Goal: Check status: Check status

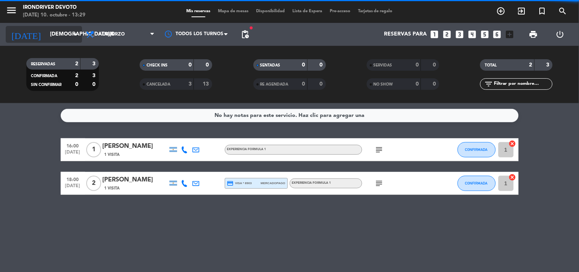
click at [46, 29] on input "[DEMOGRAPHIC_DATA][DATE]" at bounding box center [82, 34] width 73 height 14
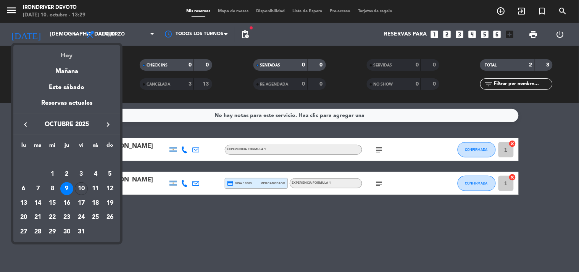
click at [68, 56] on div "Hoy" at bounding box center [66, 53] width 107 height 16
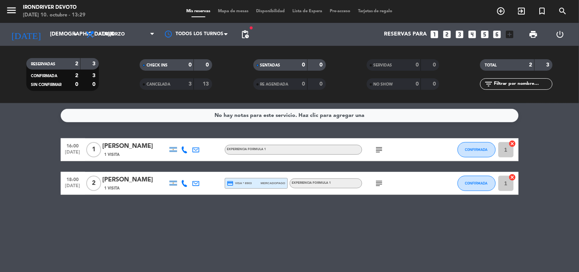
type input "[DATE]"
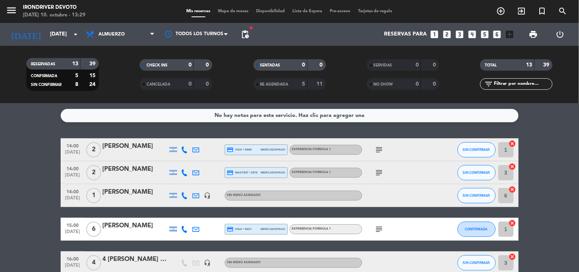
click at [329, 152] on div "Experiencia Formula 1" at bounding box center [311, 149] width 39 height 5
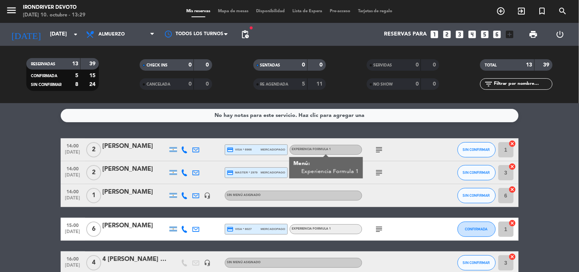
click at [387, 182] on div "subject" at bounding box center [396, 172] width 69 height 23
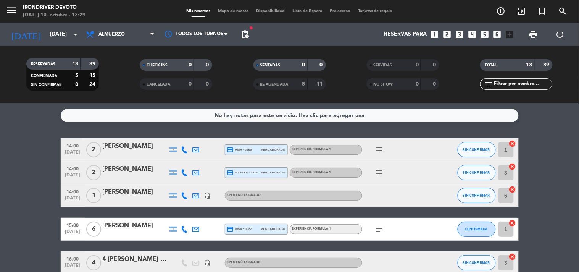
click at [379, 168] on icon "subject" at bounding box center [379, 172] width 9 height 9
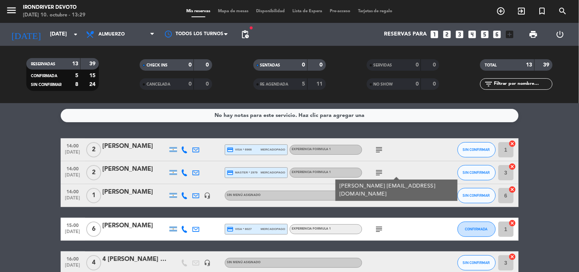
click at [343, 170] on div "Experiencia Formula 1" at bounding box center [326, 173] width 73 height 10
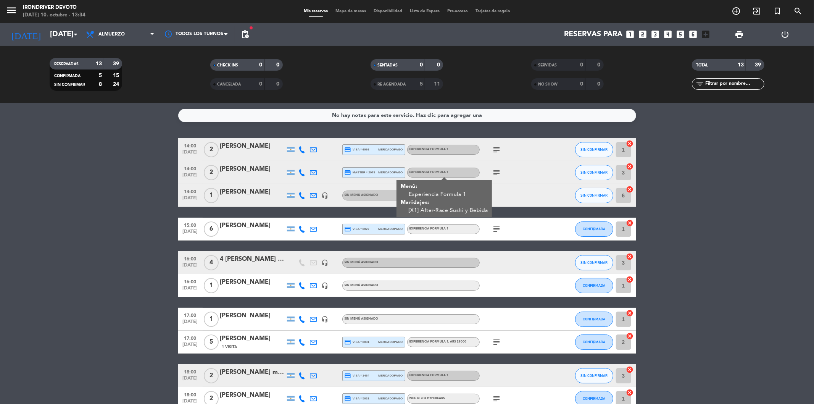
click at [493, 171] on icon "subject" at bounding box center [496, 172] width 9 height 9
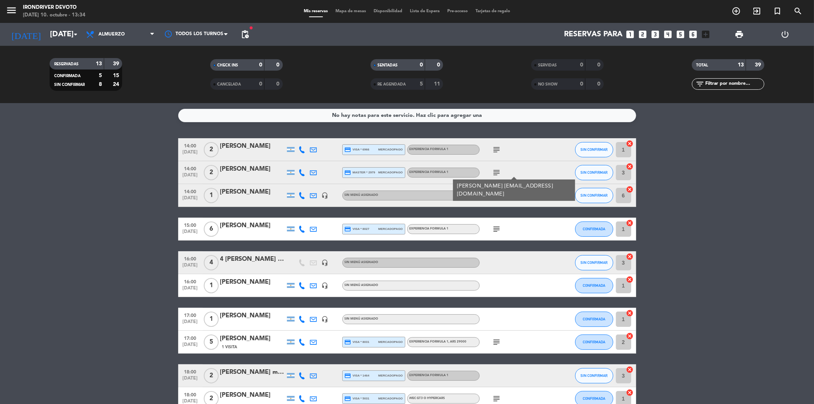
click at [497, 154] on icon "subject" at bounding box center [496, 149] width 9 height 9
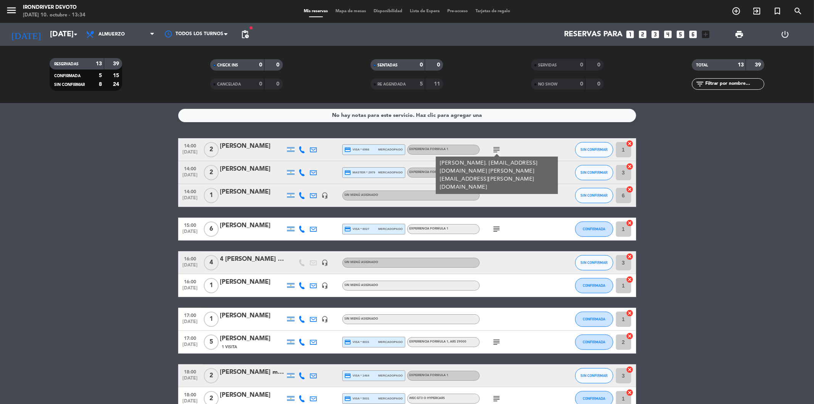
click at [491, 232] on span "subject" at bounding box center [496, 228] width 11 height 9
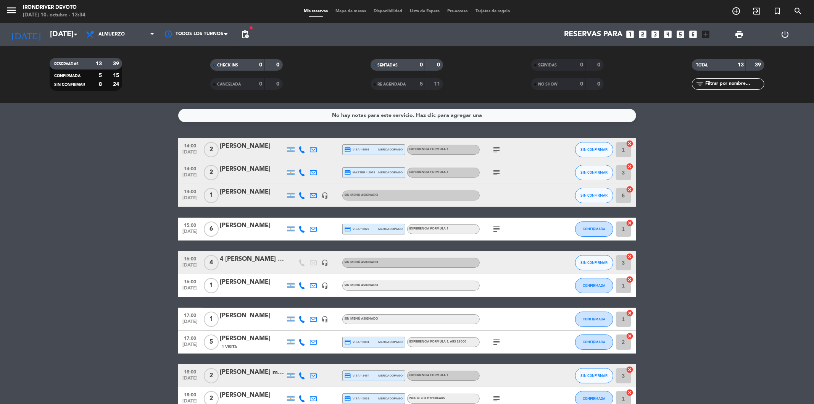
click at [497, 230] on icon "subject" at bounding box center [496, 228] width 9 height 9
click at [460, 229] on div "Experiencia Formula 1" at bounding box center [443, 229] width 73 height 10
click at [461, 229] on div "Experiencia Formula 1" at bounding box center [443, 229] width 73 height 10
click at [462, 271] on div "Experiencia Formula 1 , ARS 29000" at bounding box center [443, 342] width 73 height 10
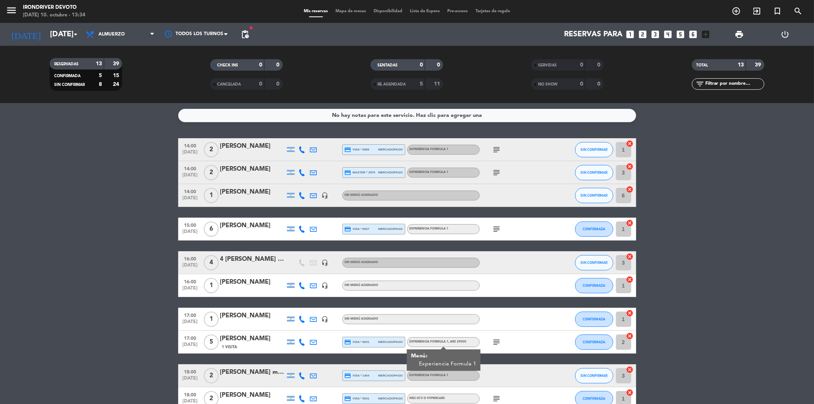
click at [462, 271] on div "Experiencia Formula 1 , ARS 29000" at bounding box center [443, 342] width 73 height 10
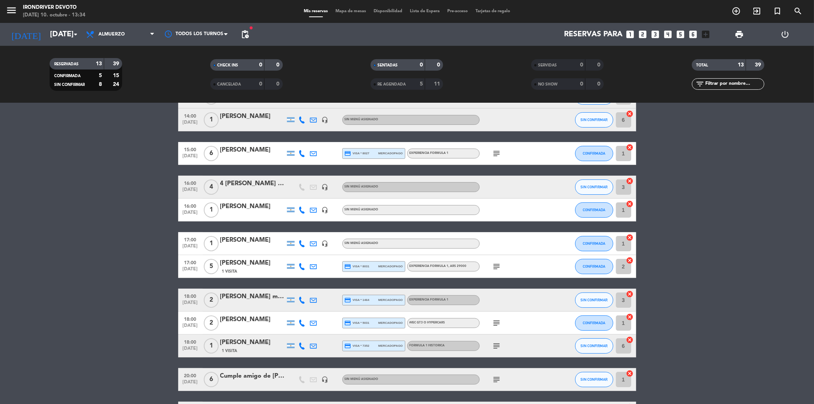
scroll to position [85, 0]
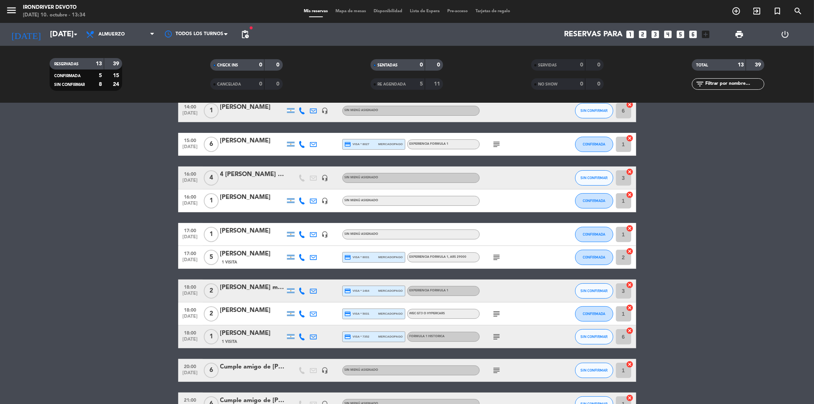
click at [441, 271] on div "Experiencia Formula 1" at bounding box center [443, 291] width 73 height 10
click at [461, 271] on div "Formula 1 historica" at bounding box center [443, 337] width 73 height 10
click at [449, 271] on div "WEC GT3 o Hypercars" at bounding box center [443, 314] width 73 height 10
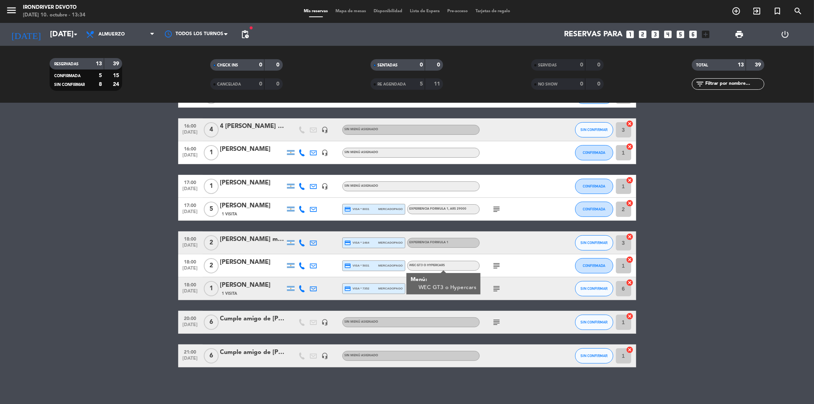
scroll to position [134, 0]
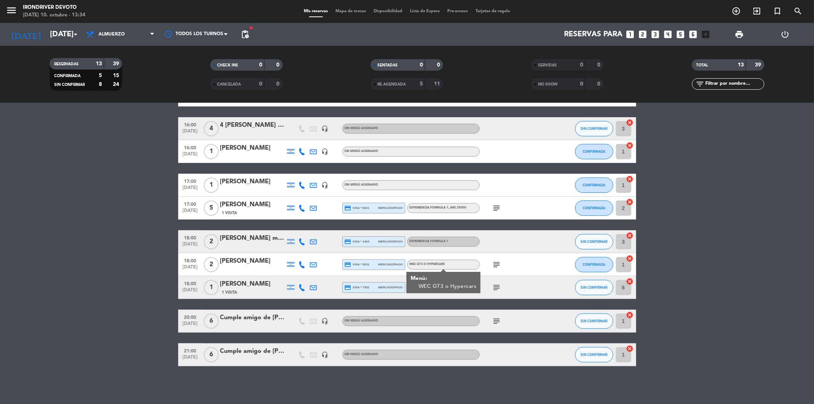
click at [491, 266] on span "subject" at bounding box center [496, 264] width 11 height 9
click at [496, 268] on icon "subject" at bounding box center [496, 264] width 9 height 9
click at [497, 271] on div "subject" at bounding box center [514, 287] width 69 height 23
click at [497, 271] on icon "subject" at bounding box center [496, 287] width 9 height 9
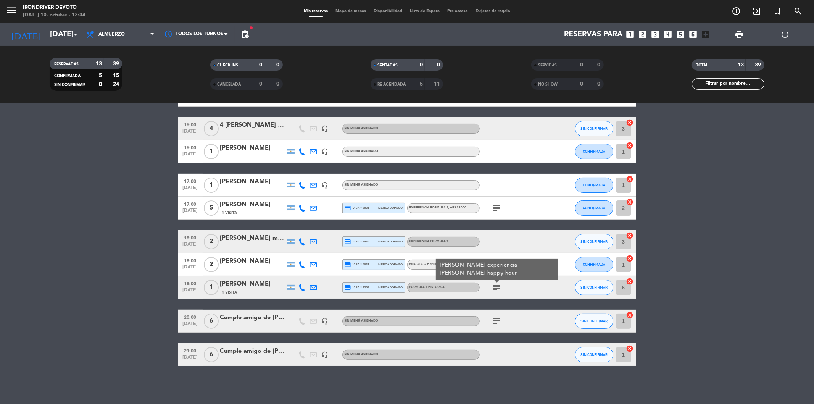
click at [302, 271] on icon at bounding box center [302, 287] width 7 height 7
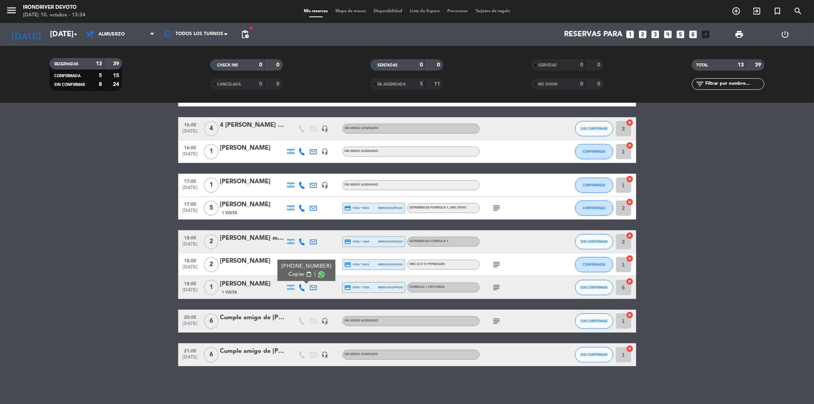
click at [306, 271] on span "content_paste" at bounding box center [309, 274] width 6 height 6
click at [494, 271] on icon "subject" at bounding box center [496, 287] width 9 height 9
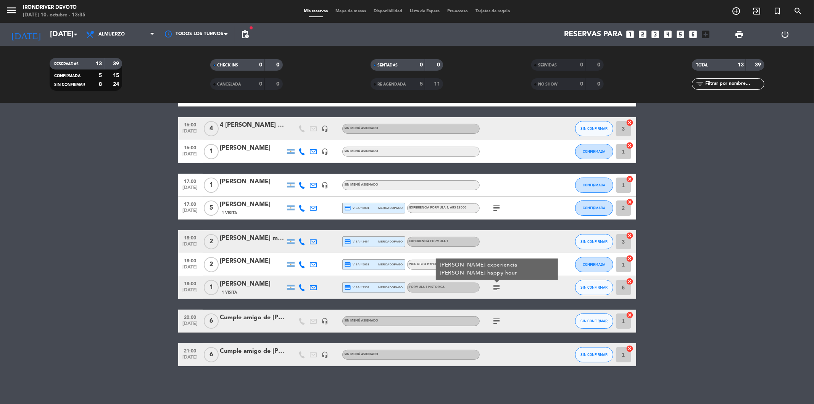
click at [494, 271] on icon "subject" at bounding box center [496, 287] width 9 height 9
click at [497, 204] on icon "subject" at bounding box center [496, 207] width 9 height 9
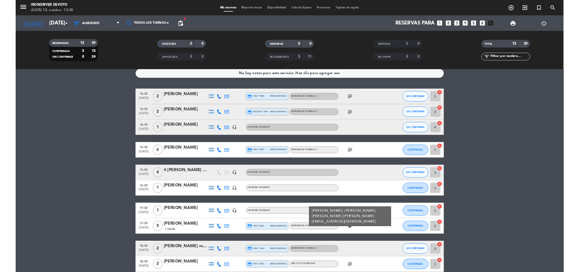
scroll to position [0, 0]
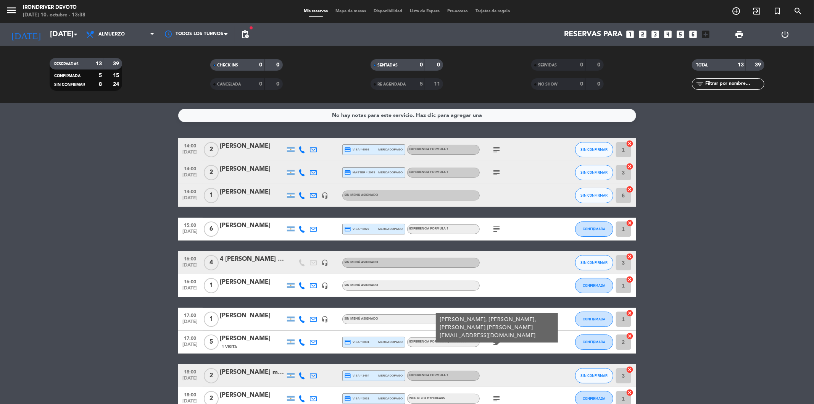
click at [459, 226] on div "Experiencia Formula 1" at bounding box center [443, 229] width 73 height 10
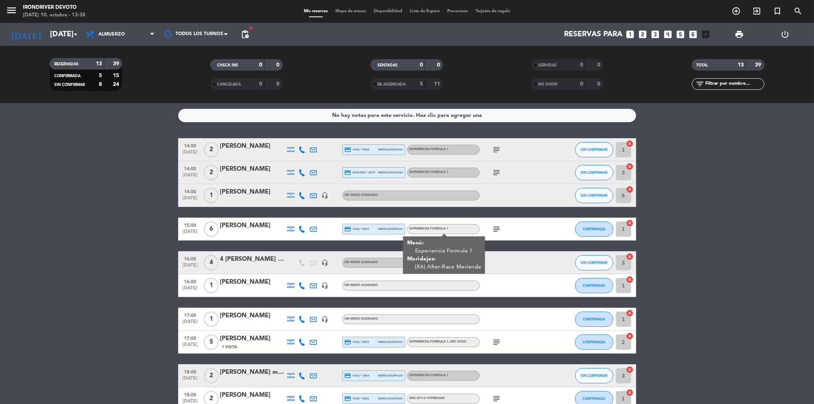
click at [459, 226] on div "Experiencia Formula 1" at bounding box center [443, 229] width 73 height 10
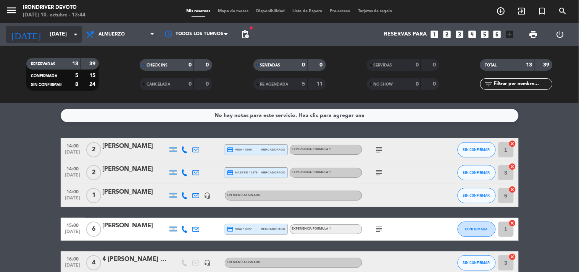
click at [52, 31] on input "[DATE]" at bounding box center [82, 34] width 73 height 14
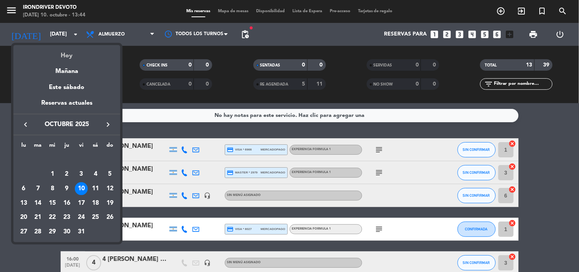
click at [71, 53] on div "Hoy" at bounding box center [66, 53] width 107 height 16
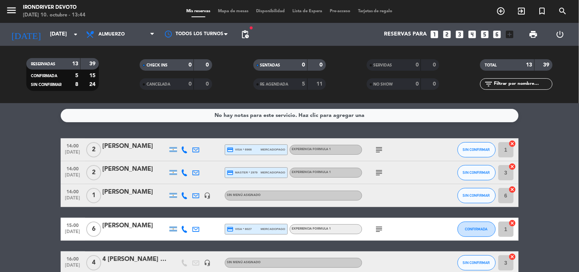
click at [376, 171] on icon "subject" at bounding box center [379, 172] width 9 height 9
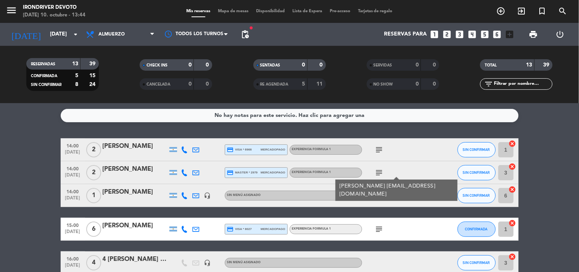
click at [379, 145] on icon "subject" at bounding box center [379, 149] width 9 height 9
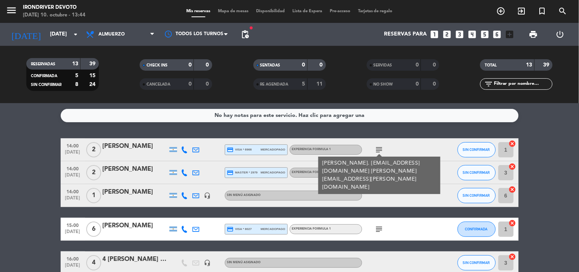
click at [319, 149] on span "Experiencia Formula 1" at bounding box center [311, 149] width 39 height 3
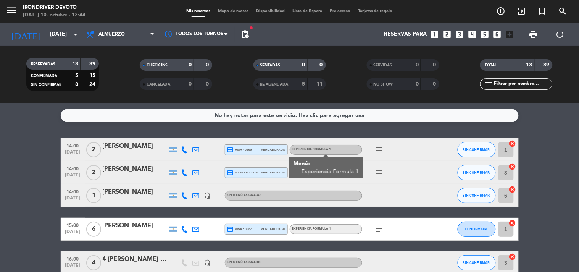
click at [414, 180] on div "subject" at bounding box center [396, 172] width 69 height 23
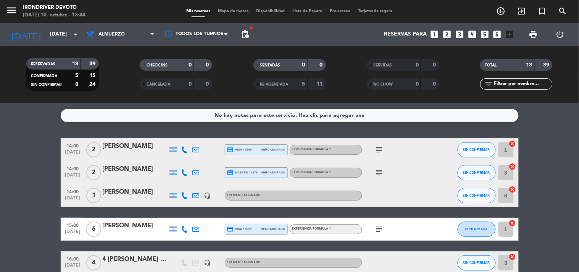
click at [337, 169] on div "Experiencia Formula 1" at bounding box center [326, 173] width 73 height 10
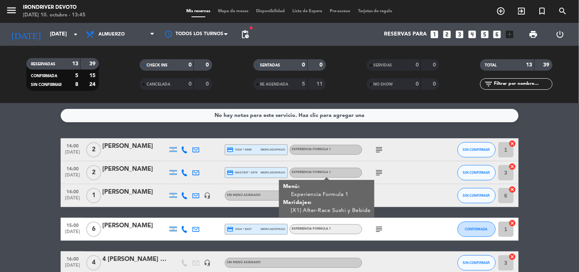
click at [377, 173] on icon "subject" at bounding box center [379, 172] width 9 height 9
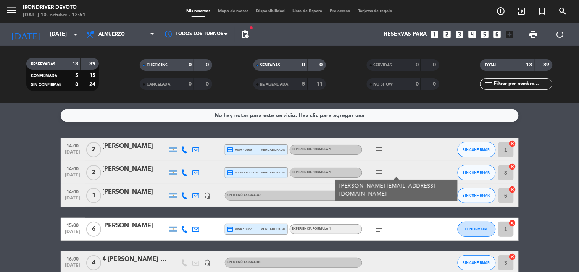
click at [348, 153] on div "Experiencia Formula 1" at bounding box center [326, 150] width 73 height 10
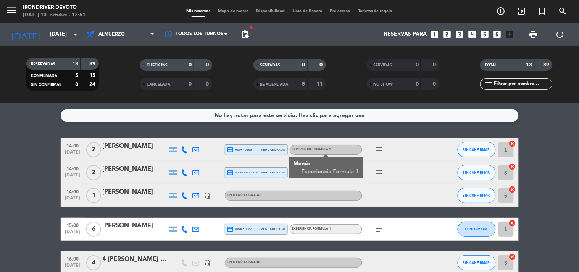
click at [378, 150] on icon "subject" at bounding box center [379, 149] width 9 height 9
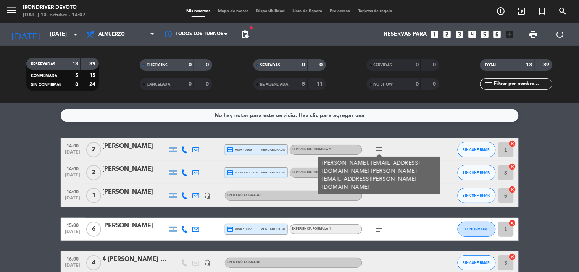
click at [182, 152] on icon at bounding box center [184, 149] width 7 height 7
